Goal: Transaction & Acquisition: Purchase product/service

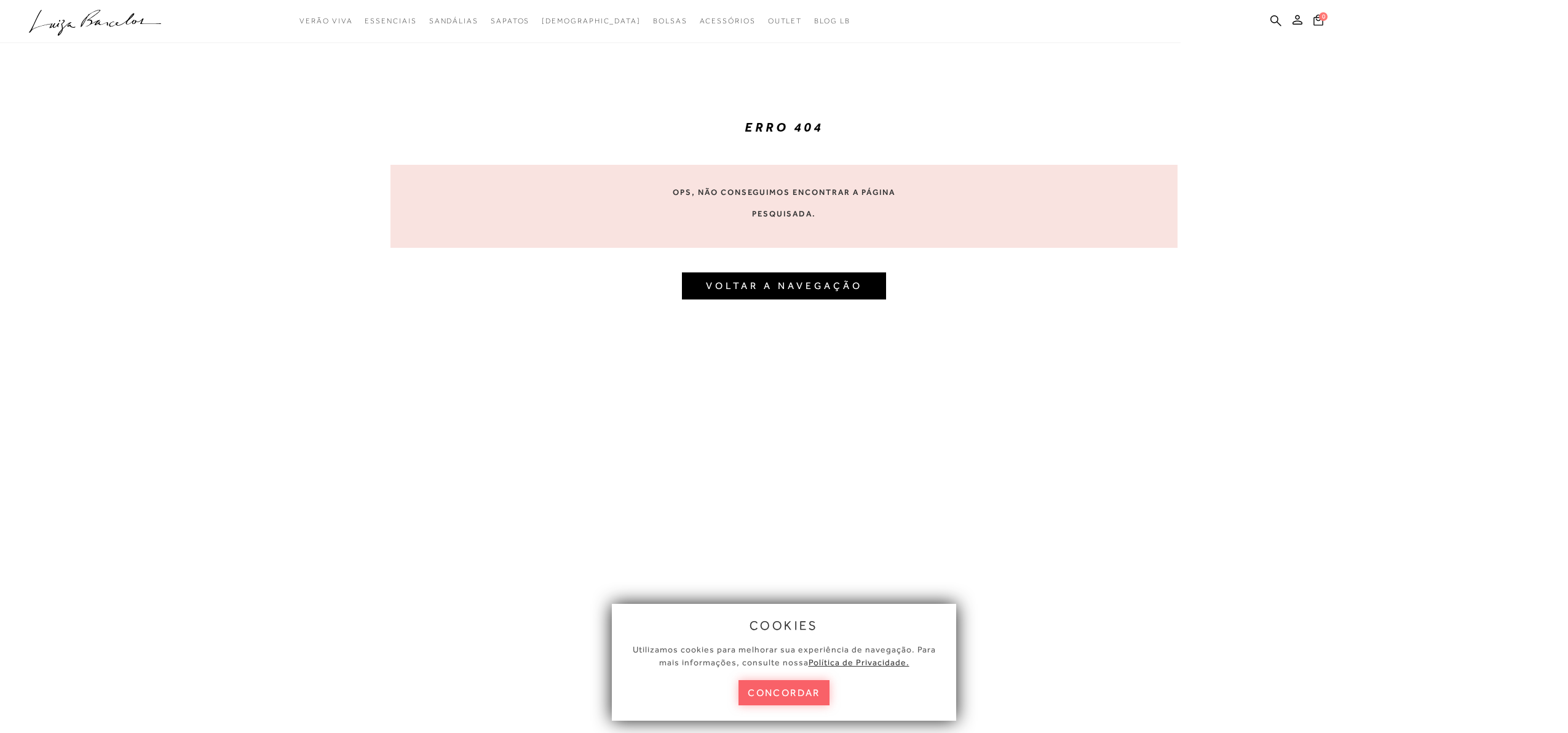
click at [89, 16] on icon ".a{fill-rule:evenodd;}" at bounding box center [95, 23] width 132 height 26
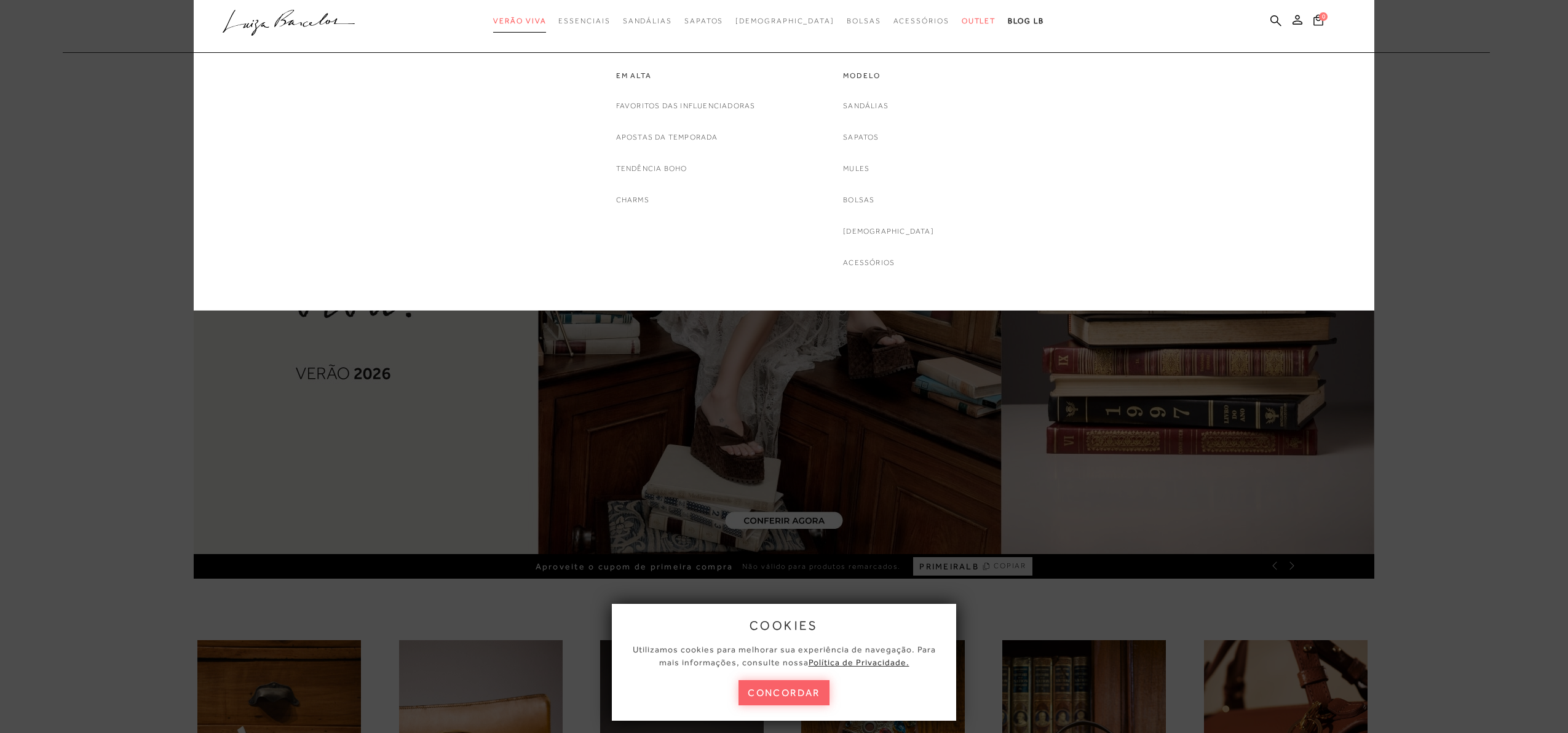
click at [546, 18] on span "Verão Viva" at bounding box center [519, 21] width 52 height 9
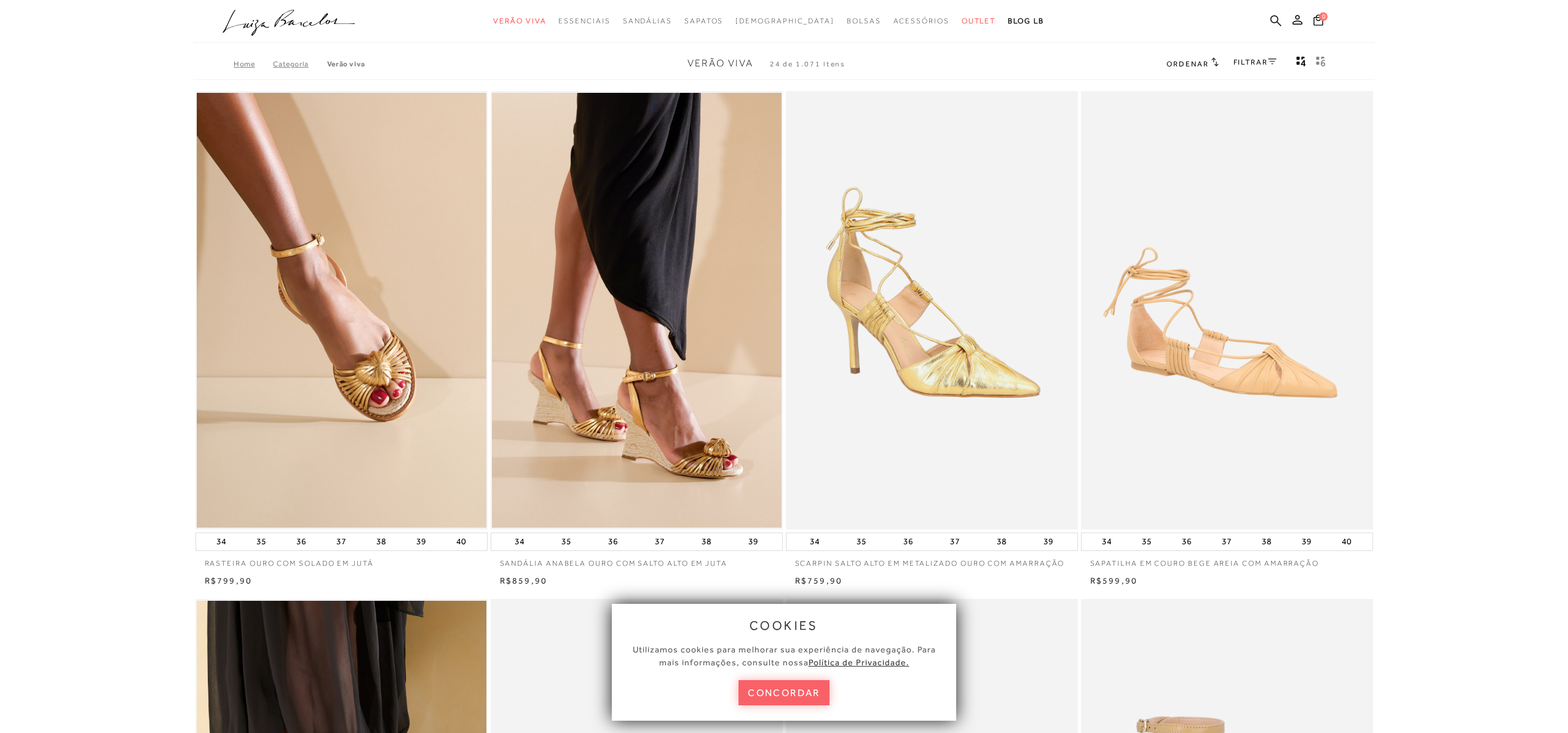
click at [773, 684] on button "concordar" at bounding box center [784, 692] width 91 height 25
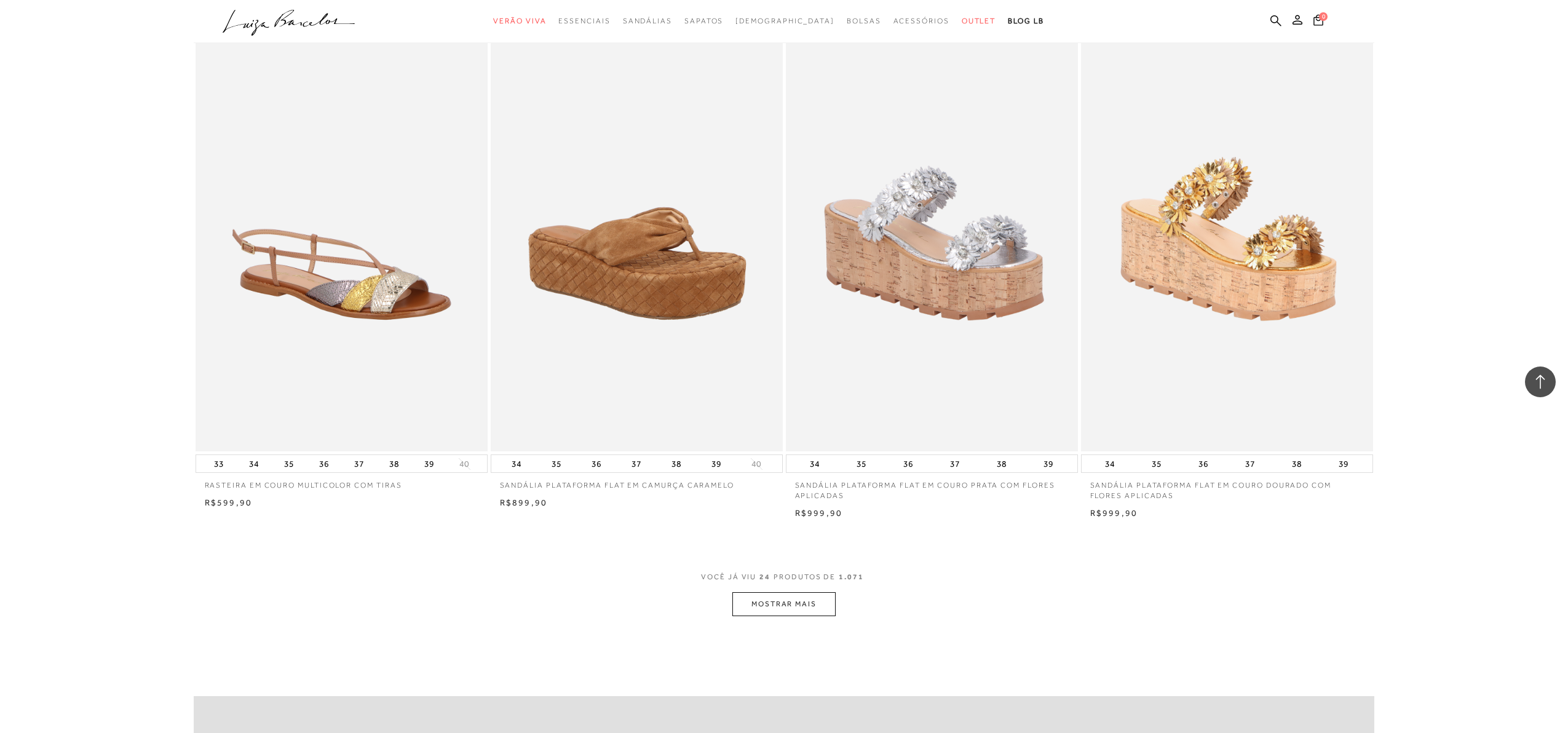
scroll to position [2661, 0]
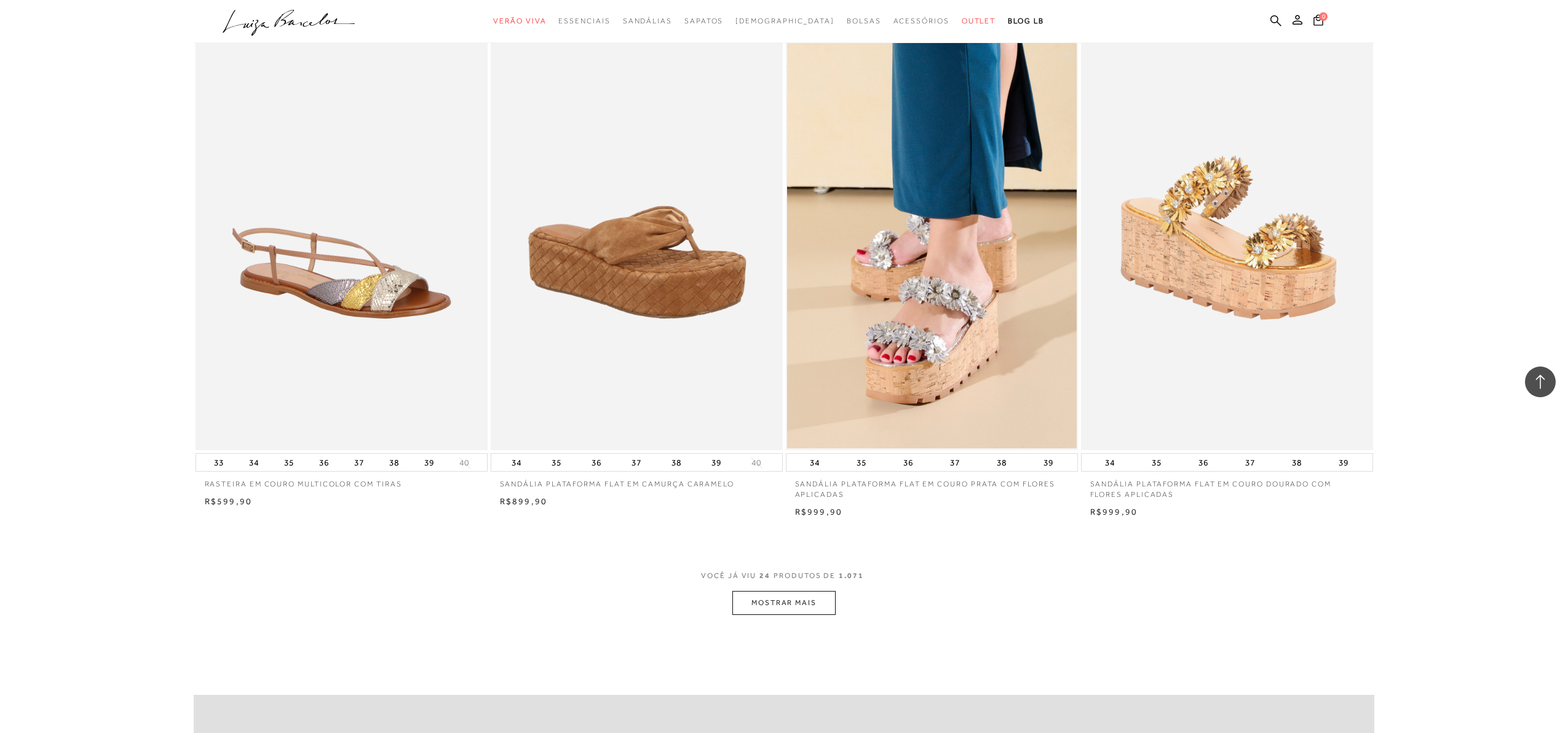
click at [798, 601] on button "MOSTRAR MAIS" at bounding box center [784, 603] width 103 height 24
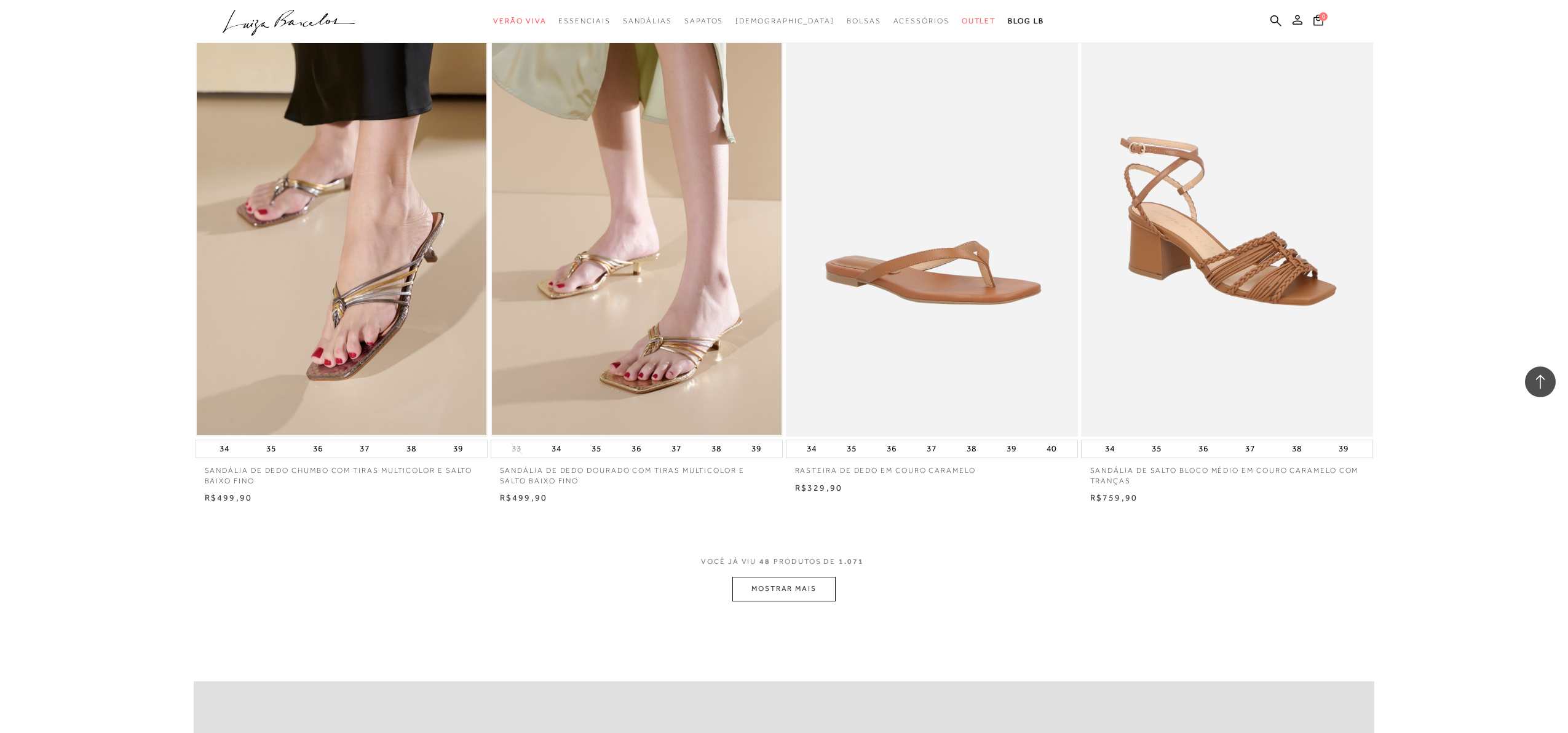
scroll to position [5846, 0]
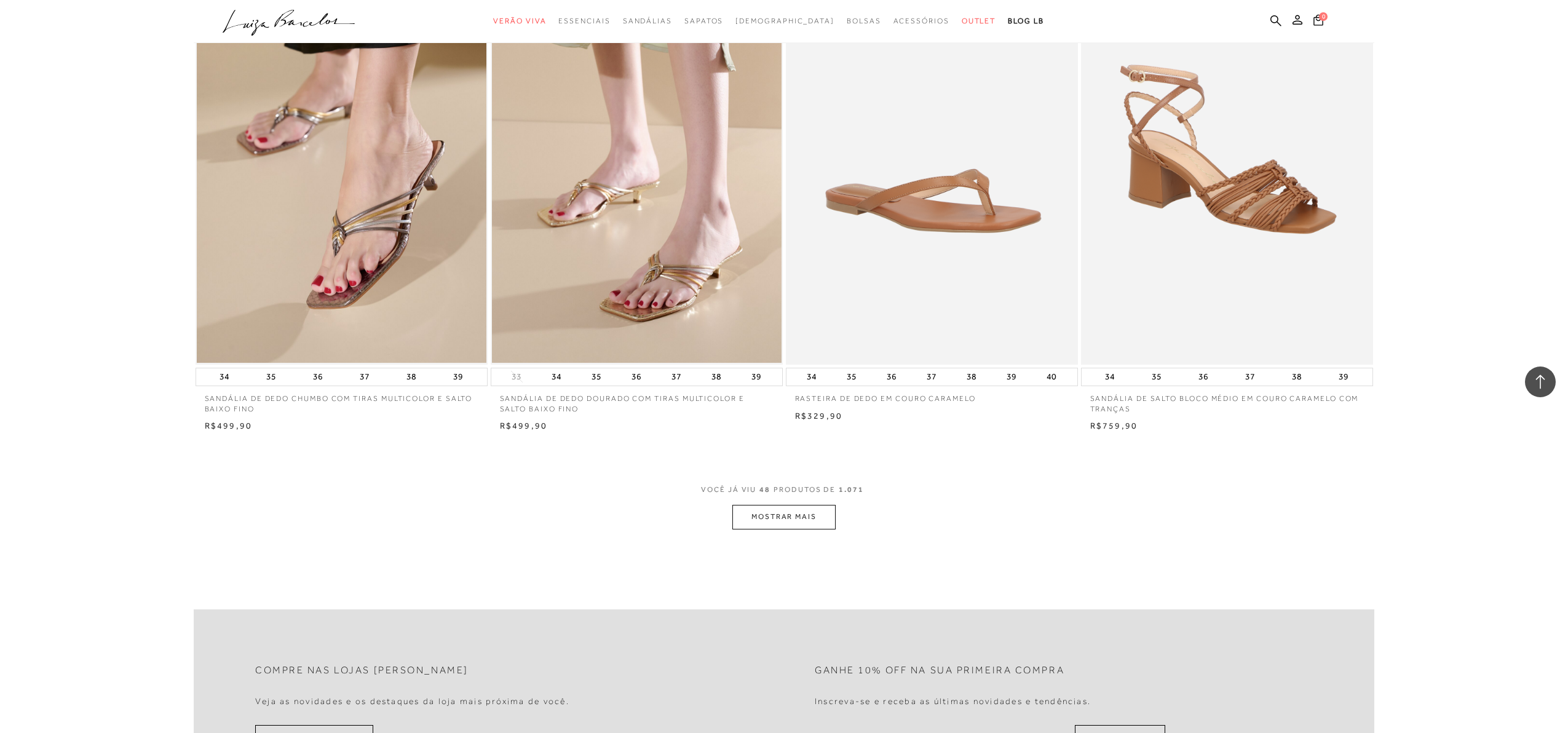
click at [794, 513] on button "MOSTRAR MAIS" at bounding box center [784, 517] width 103 height 24
